Goal: Task Accomplishment & Management: Use online tool/utility

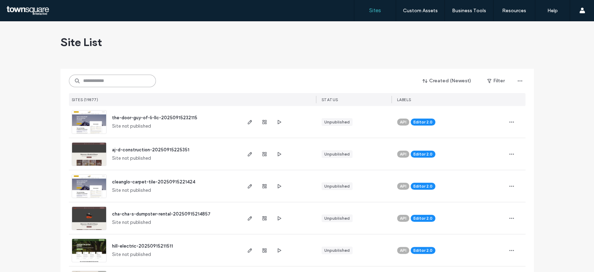
click at [119, 76] on input at bounding box center [112, 80] width 87 height 13
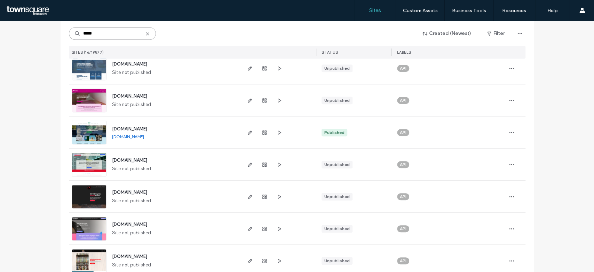
scroll to position [355, 0]
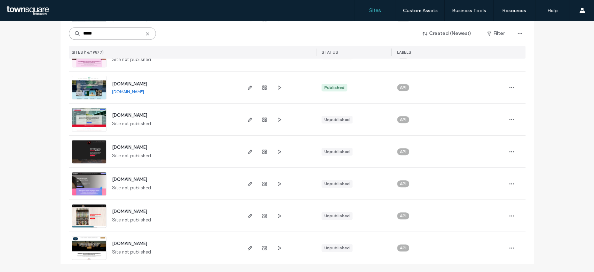
click at [107, 30] on input "*****" at bounding box center [112, 33] width 87 height 13
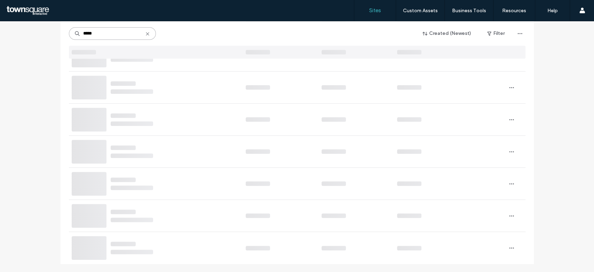
scroll to position [3, 0]
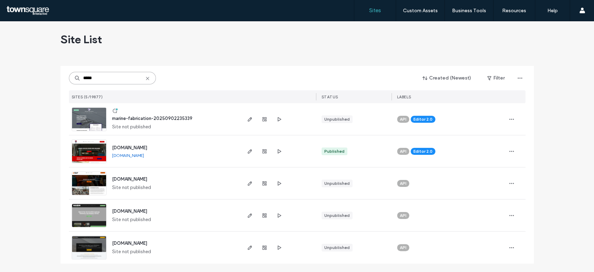
type input "*****"
click at [93, 114] on img at bounding box center [89, 131] width 34 height 47
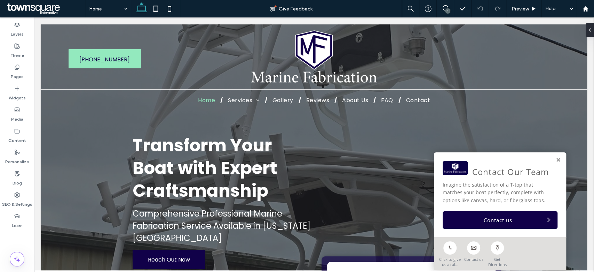
click at [554, 160] on div "Contact Our Team Imagine the satisfaction of a T-top that matches your boat per…" at bounding box center [500, 194] width 132 height 85
click at [556, 159] on link at bounding box center [558, 160] width 5 height 6
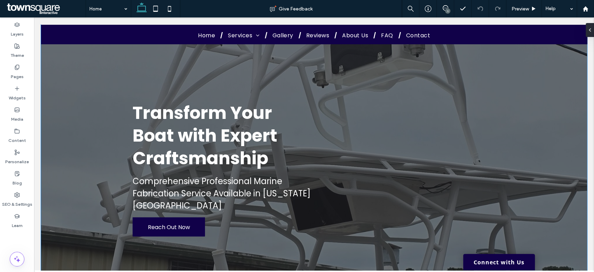
scroll to position [30, 0]
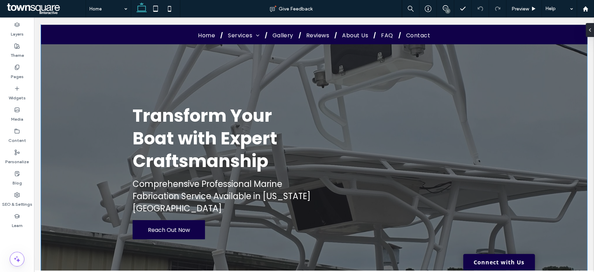
click at [560, 113] on div "Transform Your Boat with Expert Craftsmanship Comprehensive Professional Marine…" at bounding box center [314, 145] width 546 height 301
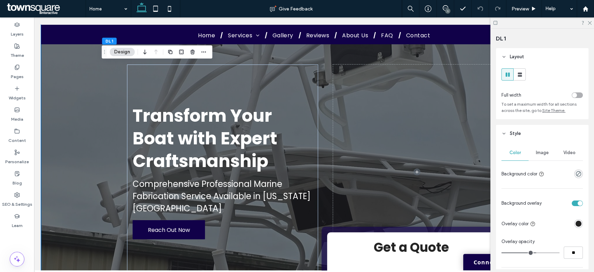
click at [529, 152] on div "Image" at bounding box center [542, 152] width 27 height 15
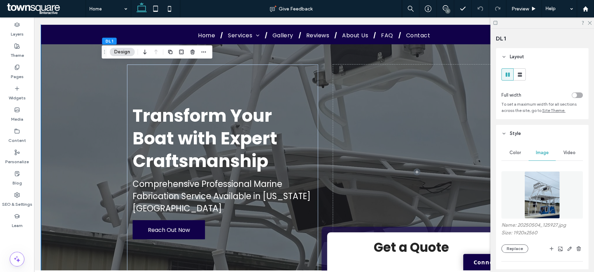
click at [545, 199] on img at bounding box center [543, 194] width 36 height 47
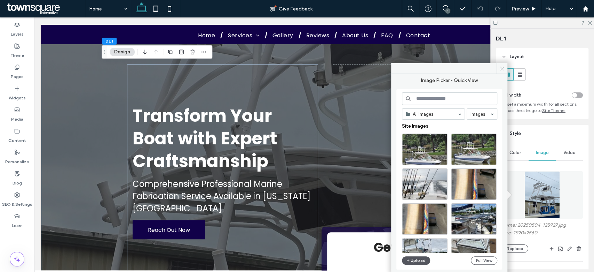
click at [421, 258] on button "Upload" at bounding box center [416, 260] width 29 height 8
click at [409, 259] on icon "button" at bounding box center [408, 260] width 4 height 6
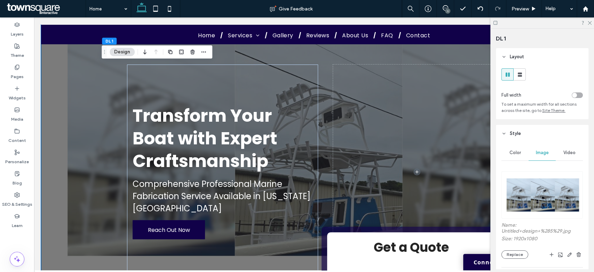
click at [592, 22] on div at bounding box center [542, 22] width 104 height 11
click at [588, 23] on icon at bounding box center [589, 22] width 5 height 5
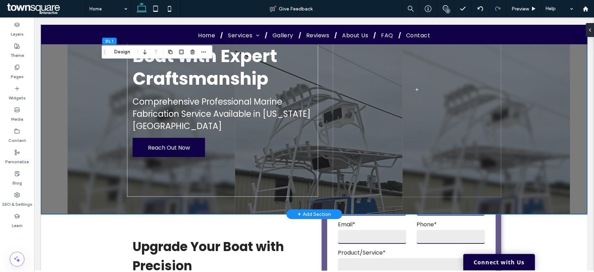
scroll to position [111, 0]
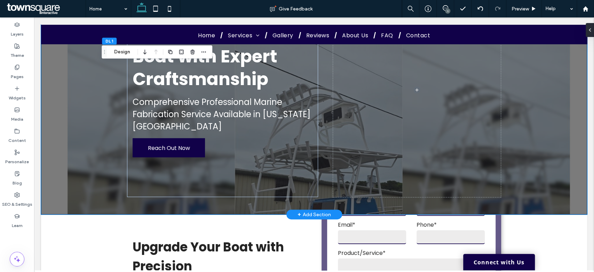
click at [551, 197] on div "Transform Your Boat with Expert Craftsmanship Comprehensive Professional Marine…" at bounding box center [314, 63] width 546 height 301
click at [530, 146] on div "Transform Your Boat with Expert Craftsmanship Comprehensive Professional Marine…" at bounding box center [314, 63] width 546 height 301
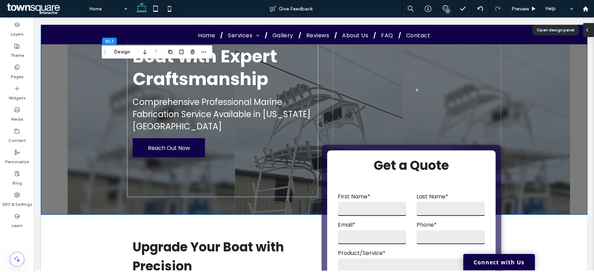
click at [589, 27] on icon at bounding box center [587, 30] width 6 height 6
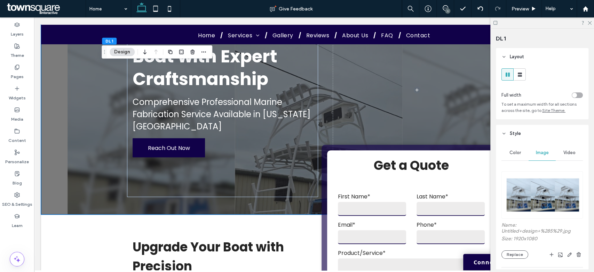
click at [539, 181] on img at bounding box center [542, 194] width 81 height 47
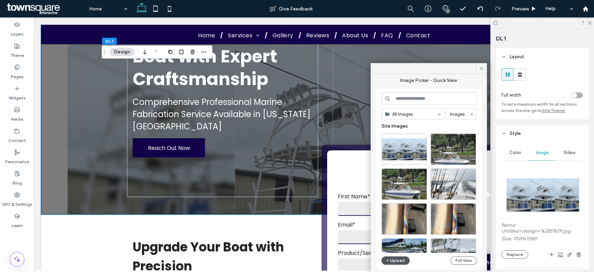
click at [401, 260] on button "Upload" at bounding box center [396, 260] width 29 height 8
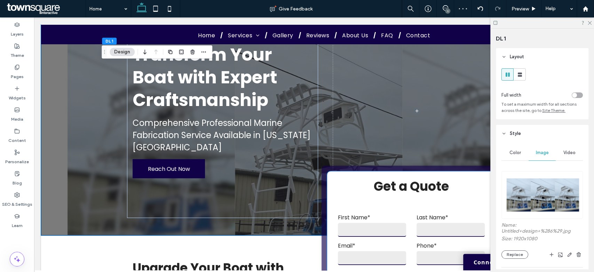
scroll to position [92, 0]
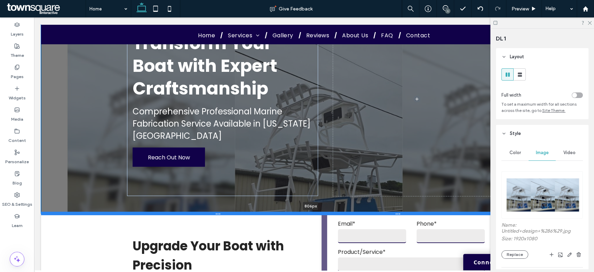
drag, startPoint x: 252, startPoint y: 233, endPoint x: 245, endPoint y: 212, distance: 22.1
click at [245, 212] on div at bounding box center [310, 212] width 539 height 3
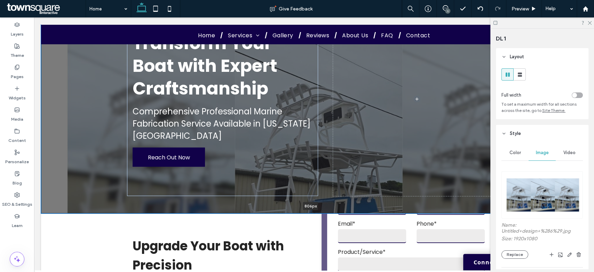
type input "***"
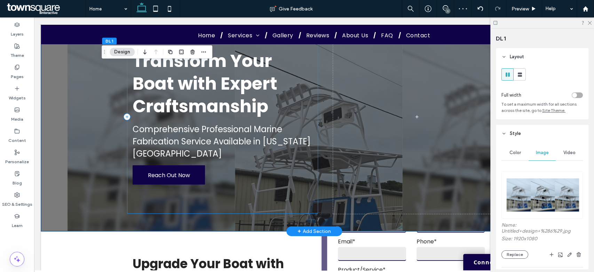
scroll to position [72, 0]
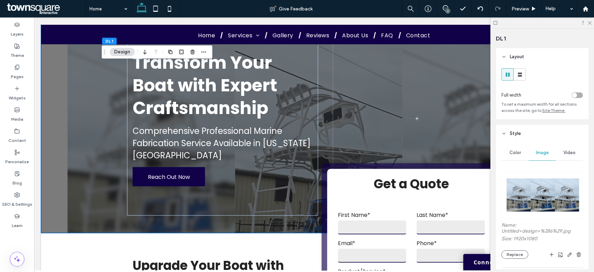
click at [555, 209] on img at bounding box center [542, 194] width 81 height 47
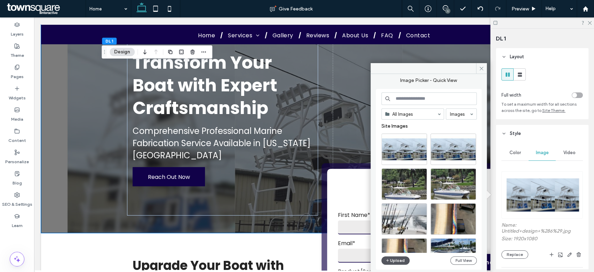
click at [391, 258] on button "Upload" at bounding box center [396, 260] width 29 height 8
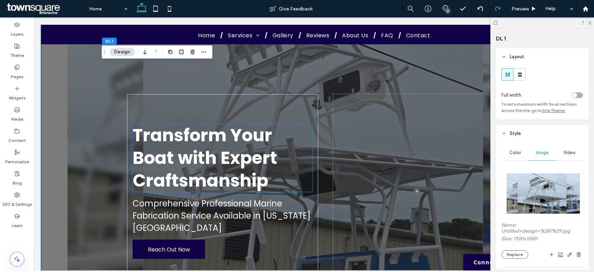
scroll to position [182, 0]
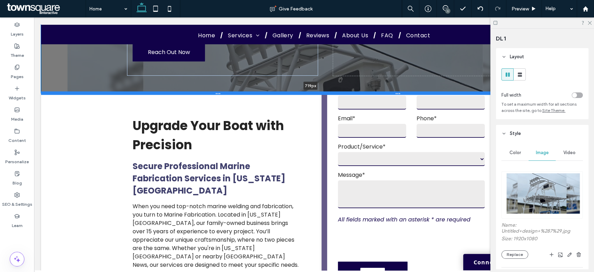
drag, startPoint x: 245, startPoint y: 122, endPoint x: 245, endPoint y: 93, distance: 28.9
click at [245, 93] on div at bounding box center [310, 92] width 539 height 3
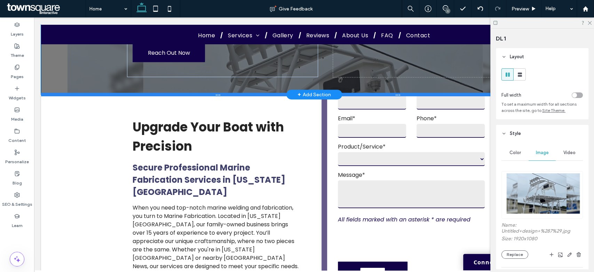
type input "***"
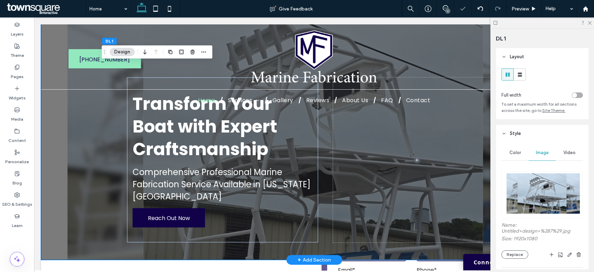
scroll to position [0, 0]
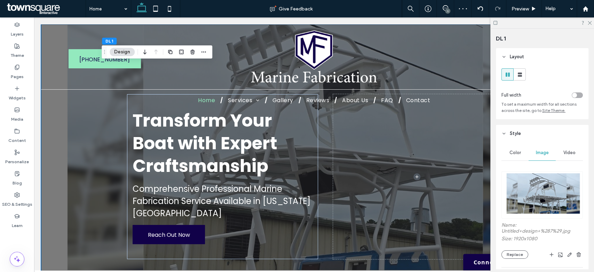
click at [536, 194] on img at bounding box center [542, 194] width 81 height 47
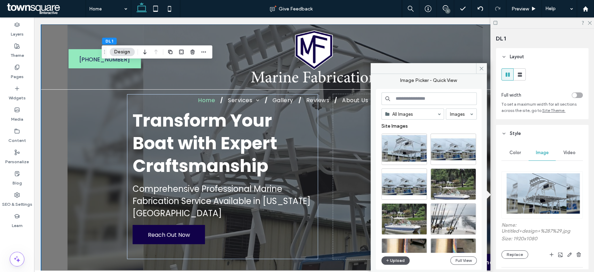
click at [388, 257] on icon "button" at bounding box center [388, 260] width 4 height 6
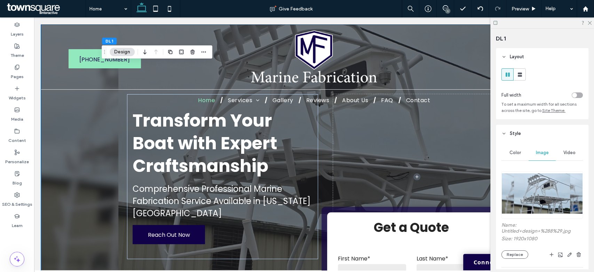
click at [544, 187] on img at bounding box center [542, 194] width 81 height 47
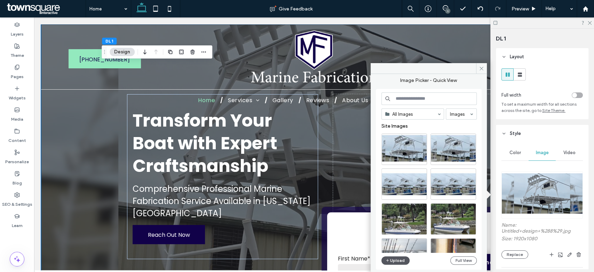
click at [398, 259] on button "Upload" at bounding box center [396, 260] width 29 height 8
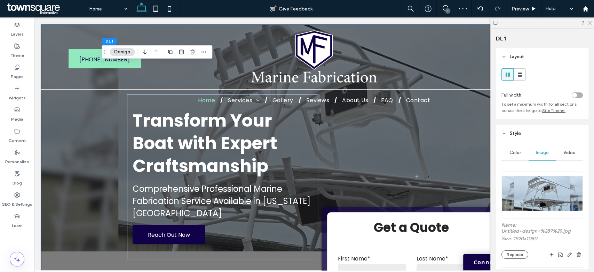
click at [590, 21] on icon at bounding box center [589, 22] width 5 height 5
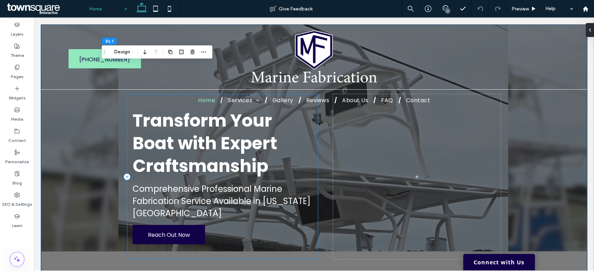
click at [209, 221] on div "Transform Your Boat with Expert Craftsmanship Comprehensive Professional Marine…" at bounding box center [222, 176] width 191 height 165
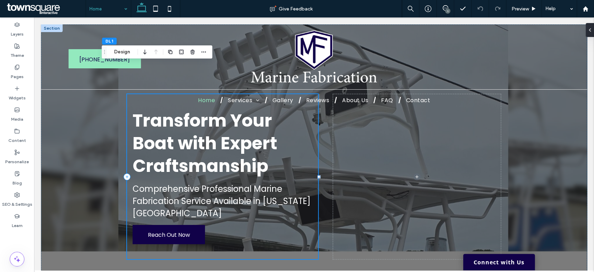
click at [209, 221] on div "Transform Your Boat with Expert Craftsmanship Comprehensive Professional Marine…" at bounding box center [222, 176] width 191 height 165
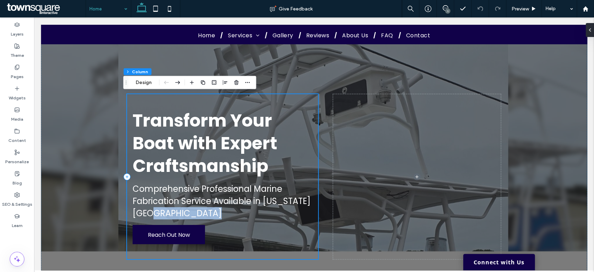
scroll to position [59, 0]
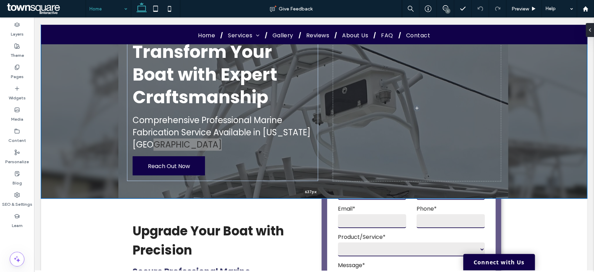
drag, startPoint x: 536, startPoint y: 216, endPoint x: 536, endPoint y: 186, distance: 30.3
click at [536, 186] on div "Transform Your Boat with Expert Craftsmanship Comprehensive Professional Marine…" at bounding box center [314, 81] width 546 height 233
type input "***"
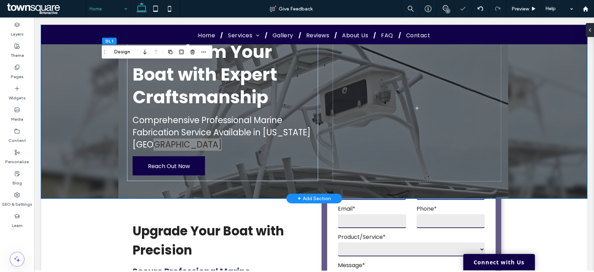
scroll to position [0, 0]
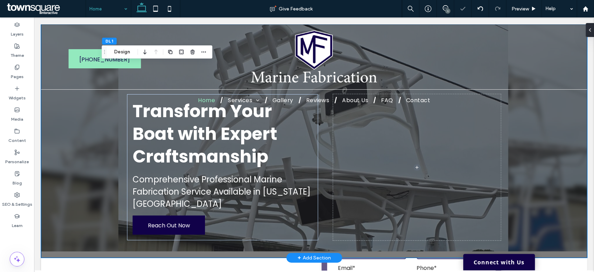
click at [521, 124] on div "Transform Your Boat with Expert Craftsmanship Comprehensive Professional Marine…" at bounding box center [314, 140] width 546 height 233
drag, startPoint x: 568, startPoint y: 255, endPoint x: 567, endPoint y: 246, distance: 8.8
click at [567, 246] on div "Transform Your Boat with Expert Craftsmanship Comprehensive Professional Marine…" at bounding box center [314, 140] width 546 height 233
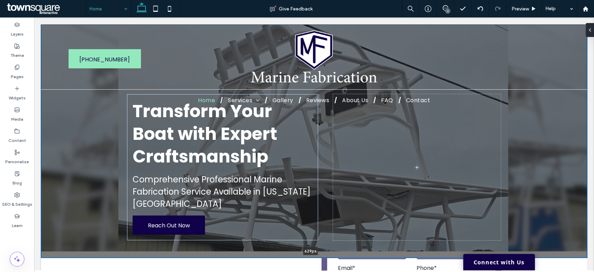
drag, startPoint x: 567, startPoint y: 258, endPoint x: 565, endPoint y: 246, distance: 12.6
click at [565, 246] on div "Transform Your Boat with Expert Craftsmanship Comprehensive Professional Marine…" at bounding box center [314, 140] width 546 height 233
type input "***"
